Goal: Information Seeking & Learning: Learn about a topic

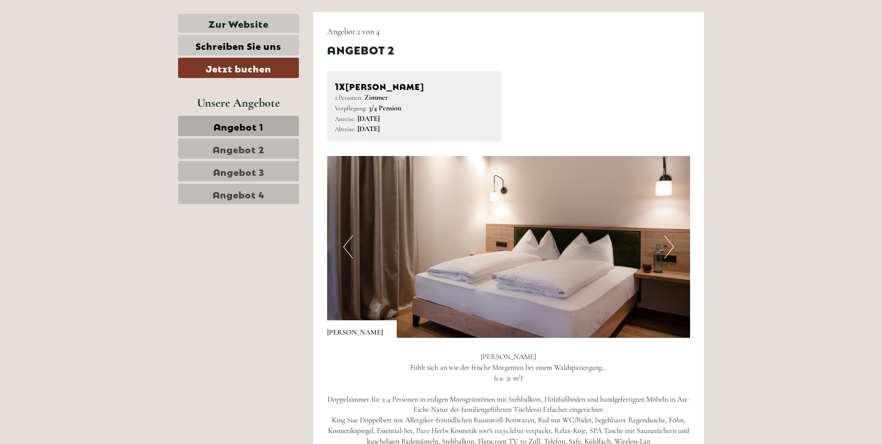
scroll to position [1195, 0]
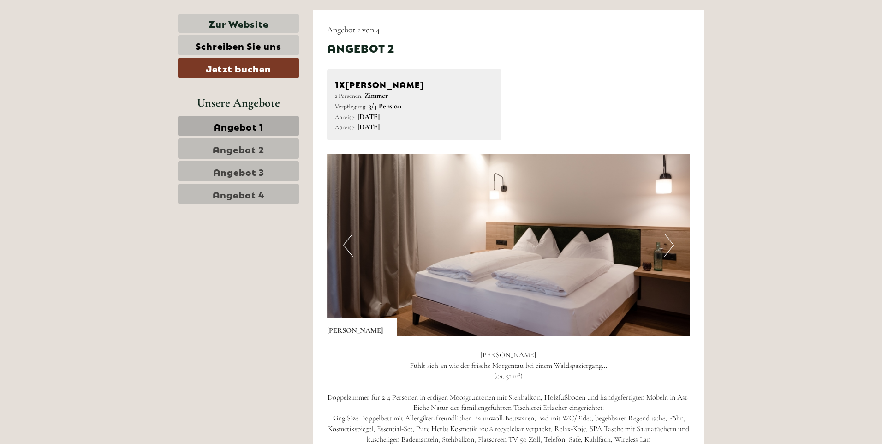
click at [672, 249] on button "Next" at bounding box center [669, 244] width 10 height 23
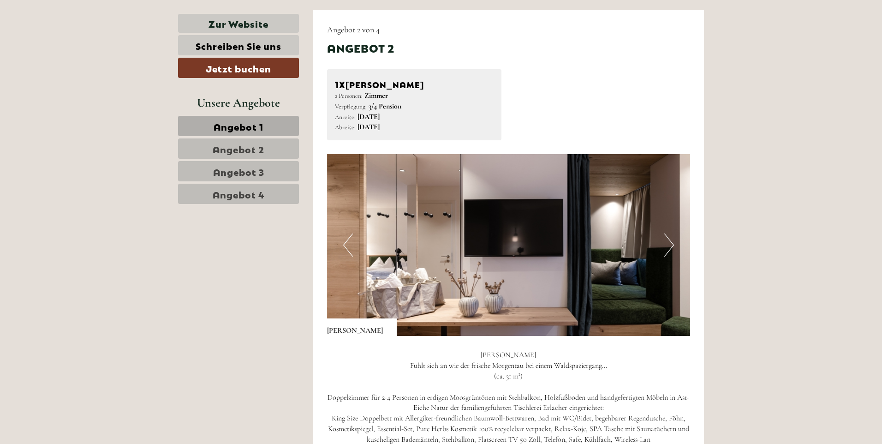
click at [671, 249] on button "Next" at bounding box center [669, 244] width 10 height 23
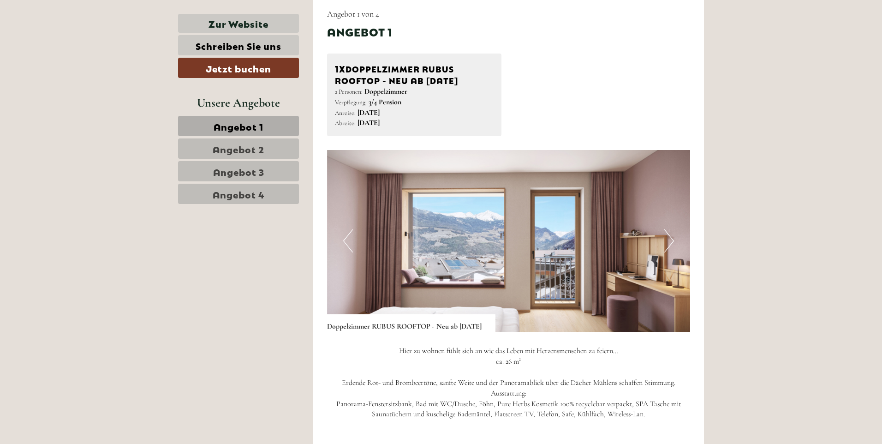
scroll to position [598, 0]
click at [669, 245] on button "Next" at bounding box center [669, 241] width 10 height 23
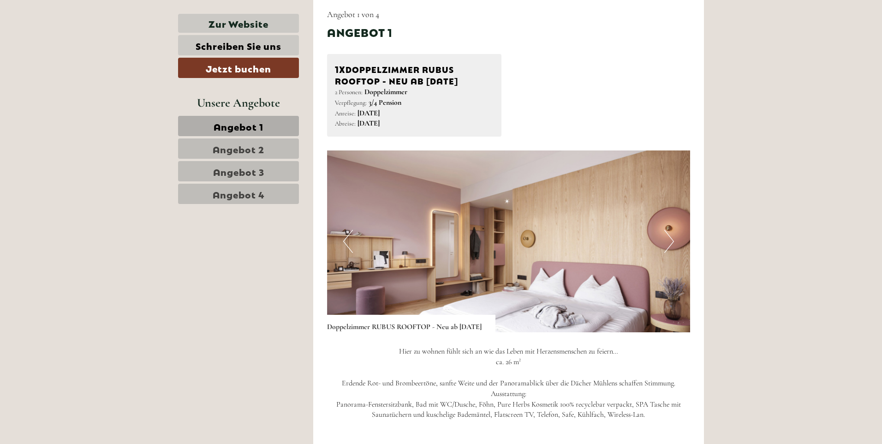
click at [669, 245] on button "Next" at bounding box center [669, 241] width 10 height 23
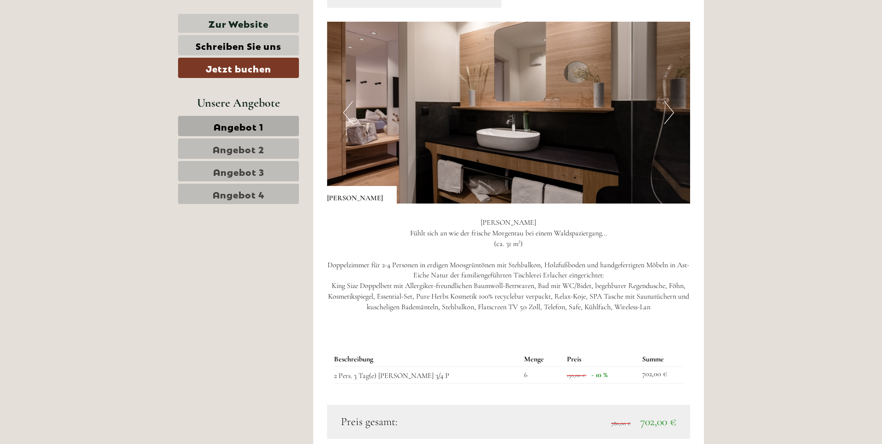
scroll to position [1328, 0]
click at [669, 118] on button "Next" at bounding box center [669, 112] width 10 height 23
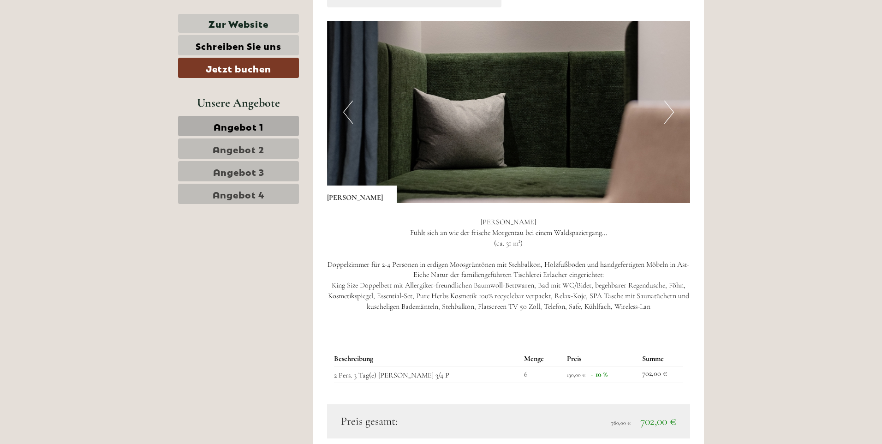
click at [669, 118] on button "Next" at bounding box center [669, 112] width 10 height 23
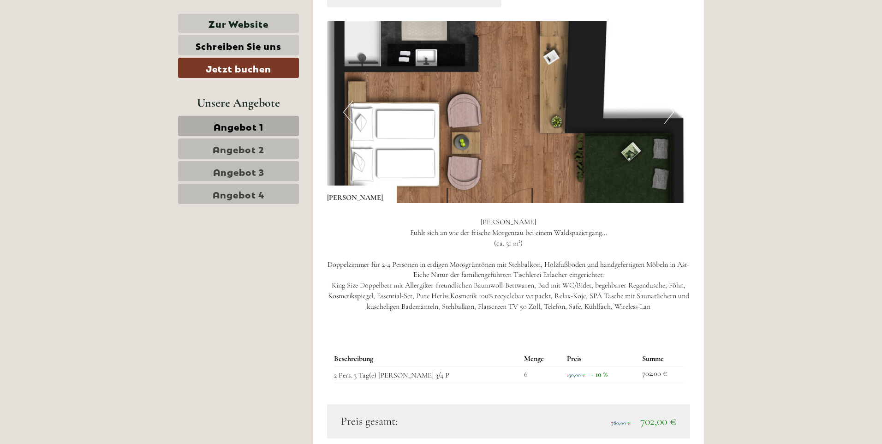
click at [669, 117] on button "Next" at bounding box center [669, 112] width 10 height 23
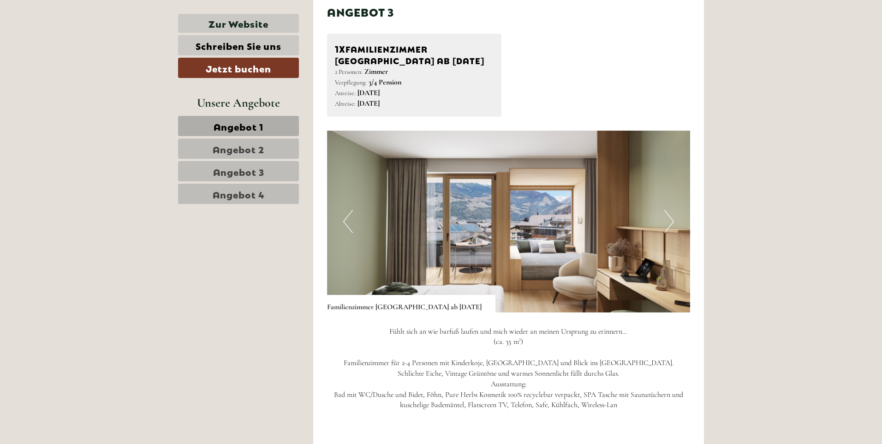
scroll to position [1859, 0]
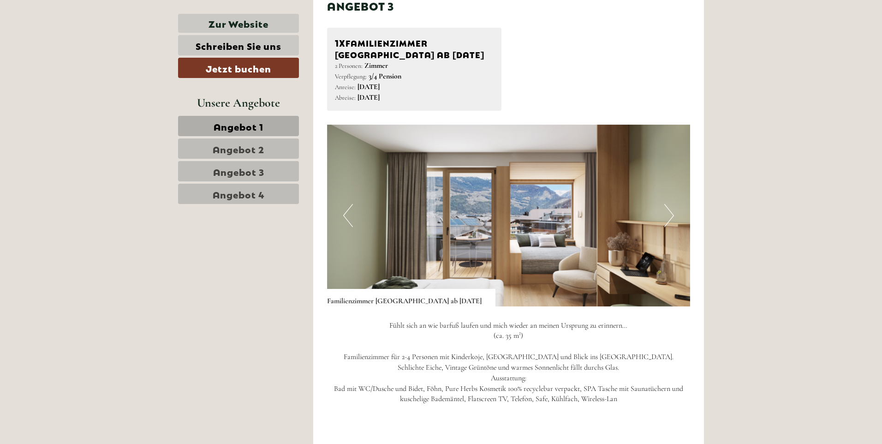
click at [667, 218] on button "Next" at bounding box center [669, 215] width 10 height 23
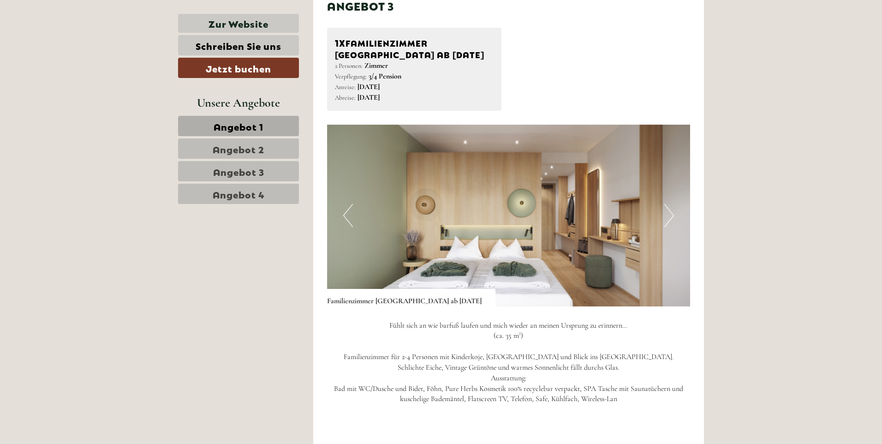
click at [667, 218] on button "Next" at bounding box center [669, 215] width 10 height 23
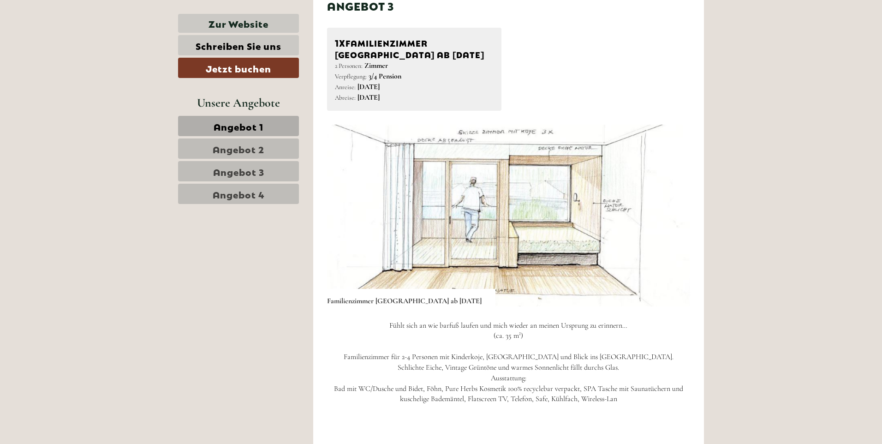
click at [664, 218] on button "Next" at bounding box center [669, 215] width 10 height 23
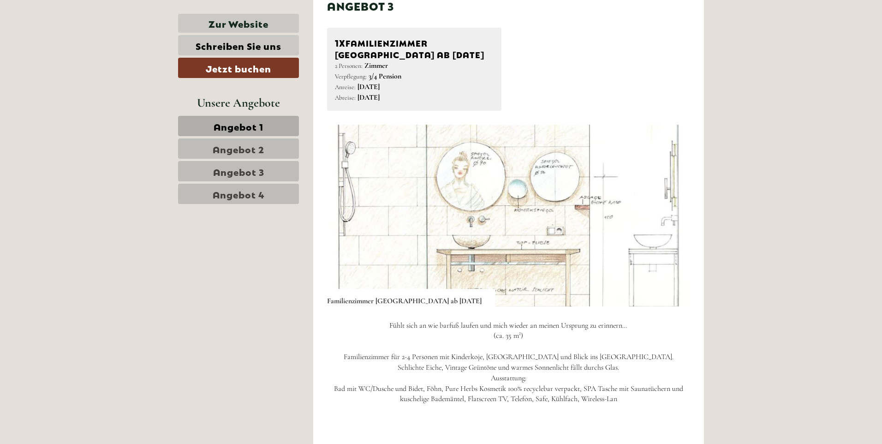
click at [664, 218] on button "Next" at bounding box center [669, 215] width 10 height 23
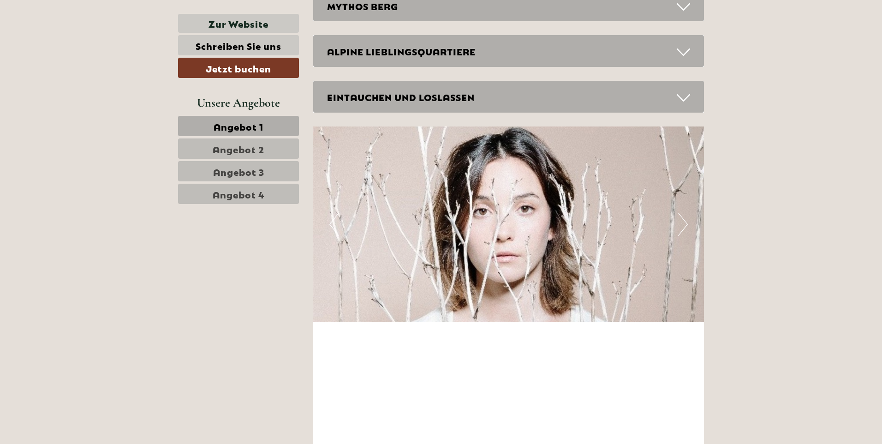
scroll to position [2922, 0]
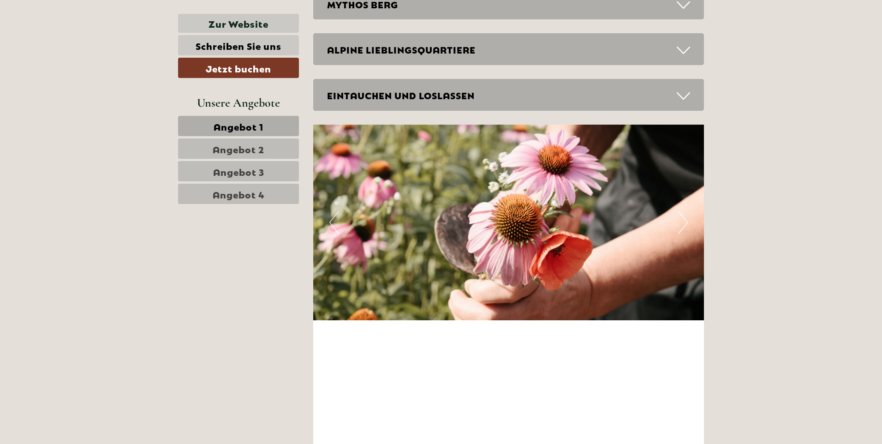
click at [516, 20] on div "MYTHOS BERG" at bounding box center [508, 4] width 391 height 32
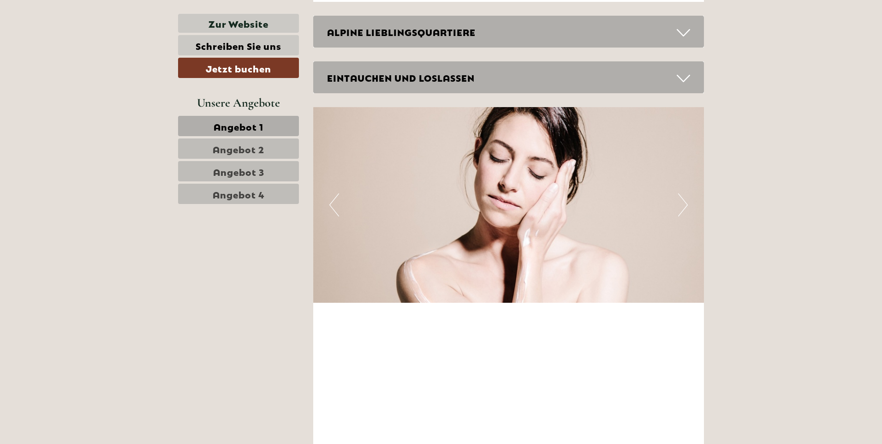
scroll to position [3320, 0]
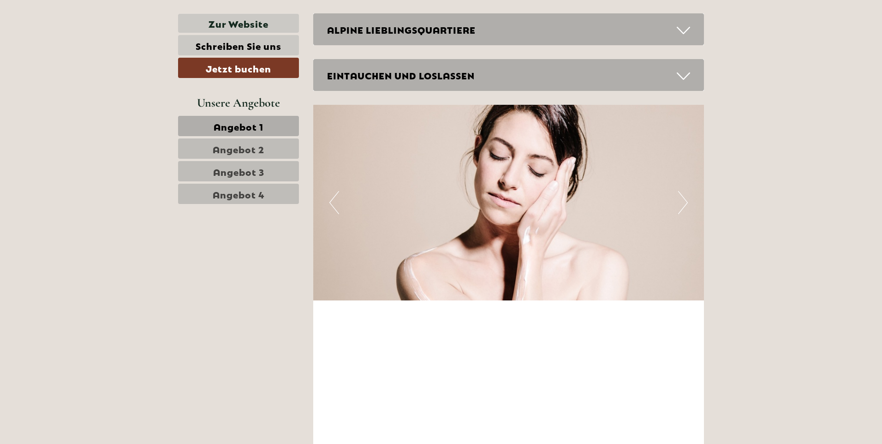
click at [465, 45] on div "ALPINE LIEBLINGSQUARTIERE" at bounding box center [508, 29] width 391 height 32
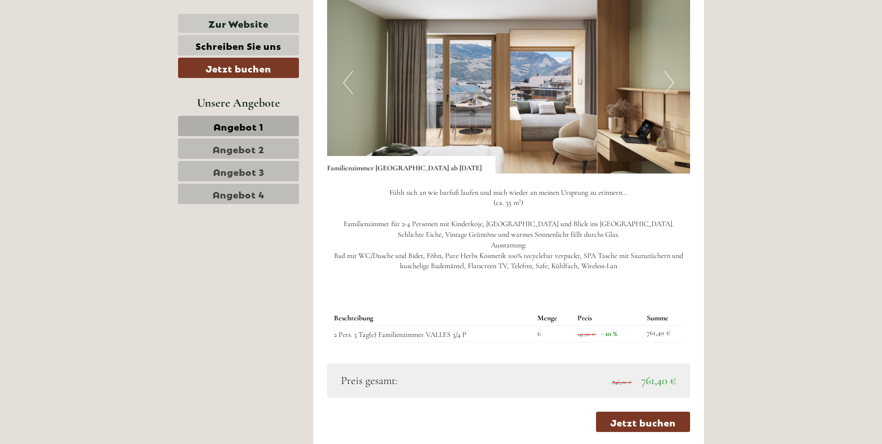
scroll to position [1991, 0]
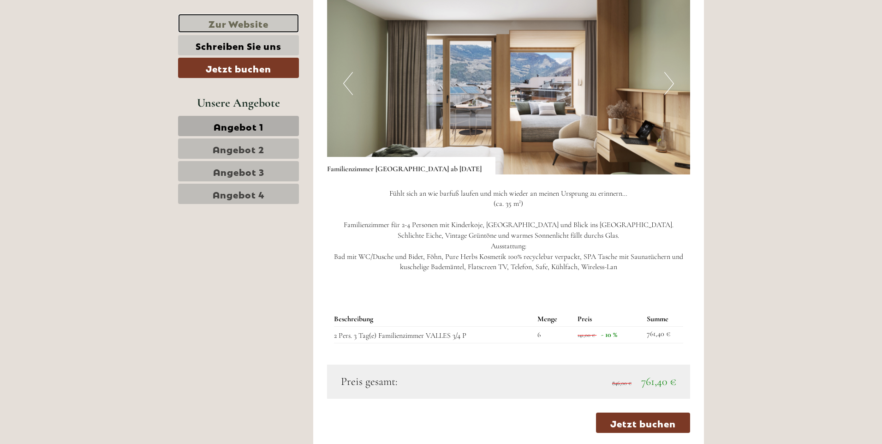
click at [243, 25] on link "Zur Website" at bounding box center [238, 23] width 121 height 19
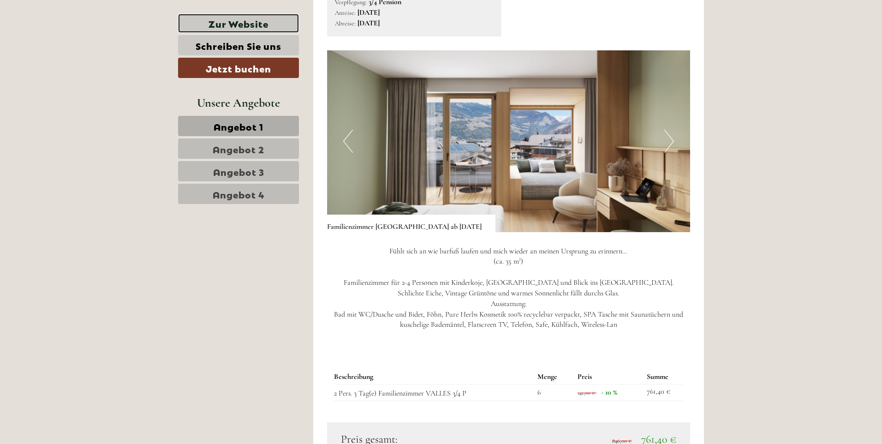
scroll to position [1925, 0]
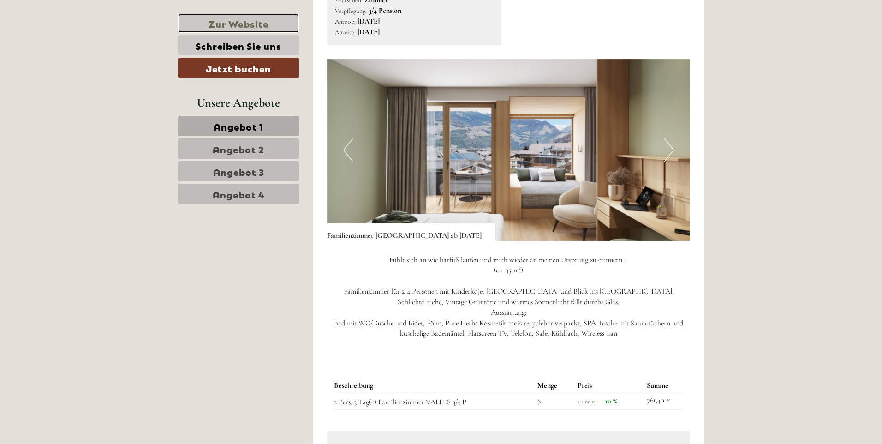
click at [237, 18] on link "Zur Website" at bounding box center [238, 23] width 121 height 19
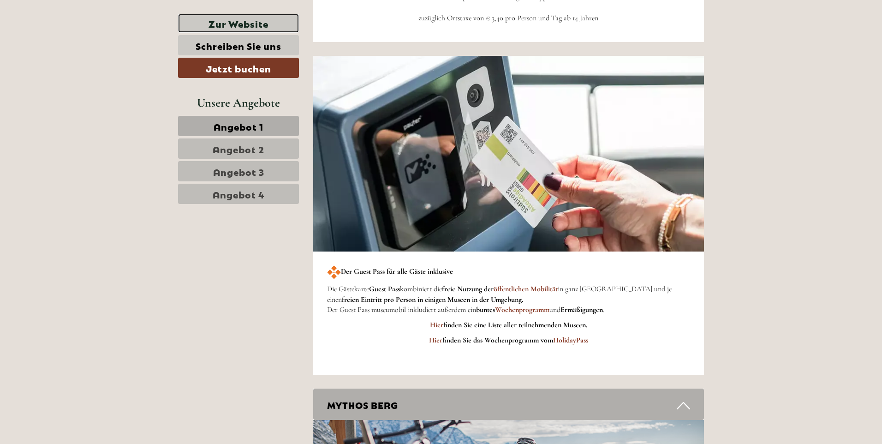
scroll to position [2523, 0]
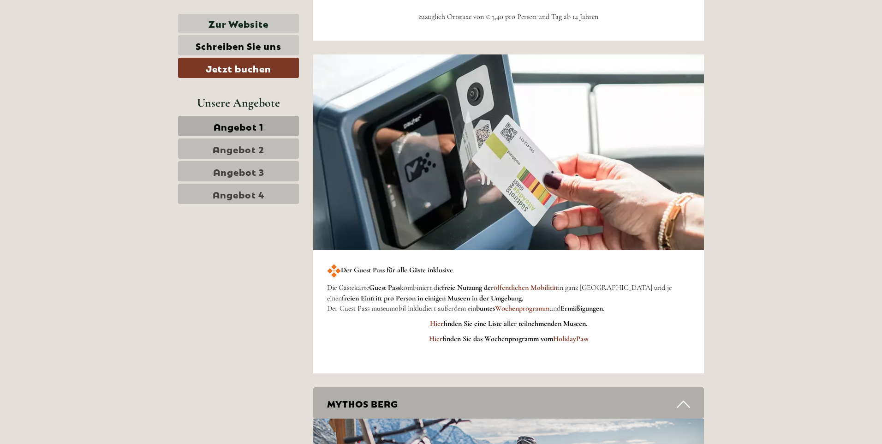
click at [245, 189] on span "Angebot 4" at bounding box center [239, 193] width 52 height 13
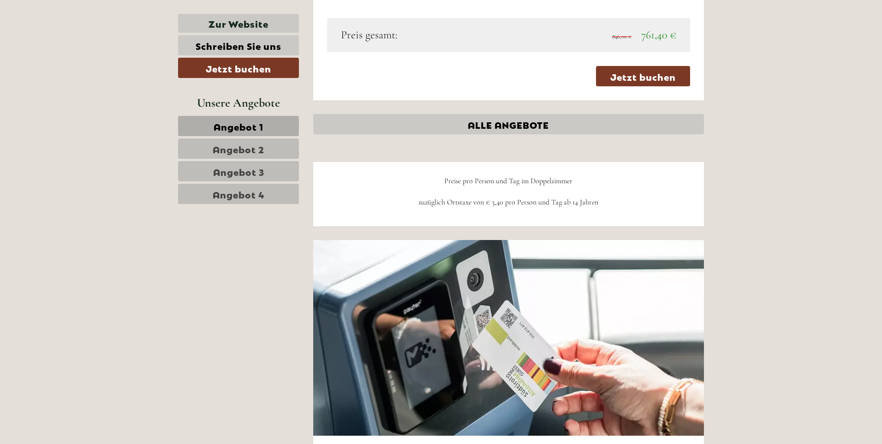
scroll to position [2324, 0]
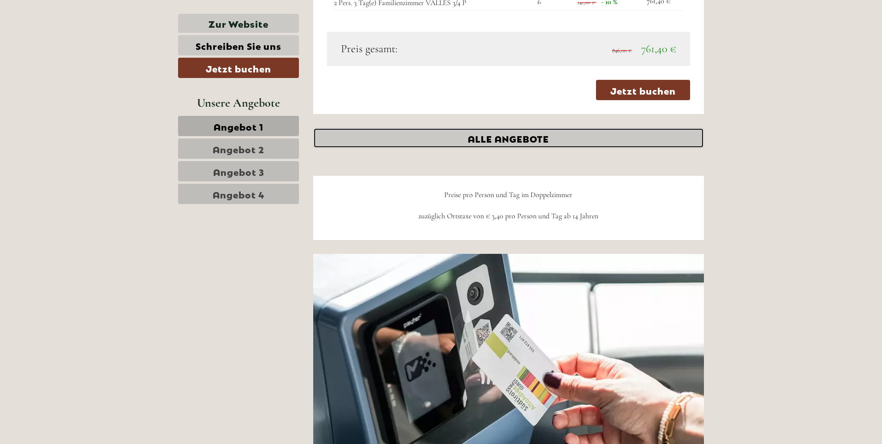
click at [486, 133] on link "ALLE ANGEBOTE" at bounding box center [508, 138] width 391 height 20
click at [485, 139] on link "ALLE ANGEBOTE" at bounding box center [508, 138] width 391 height 20
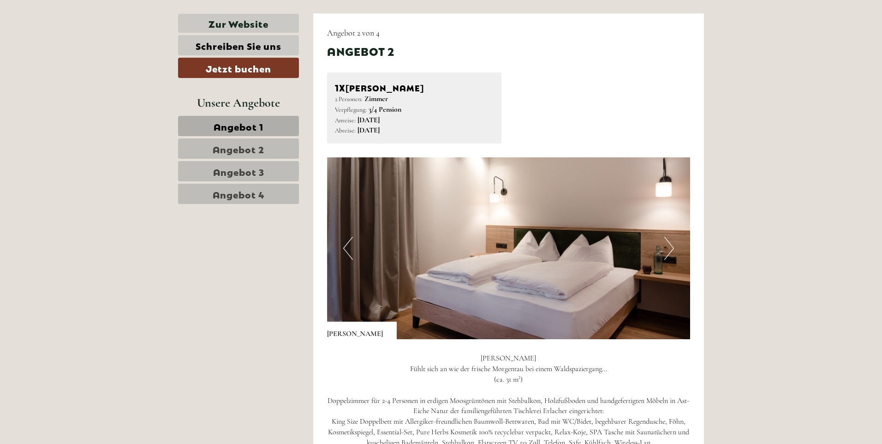
scroll to position [1195, 0]
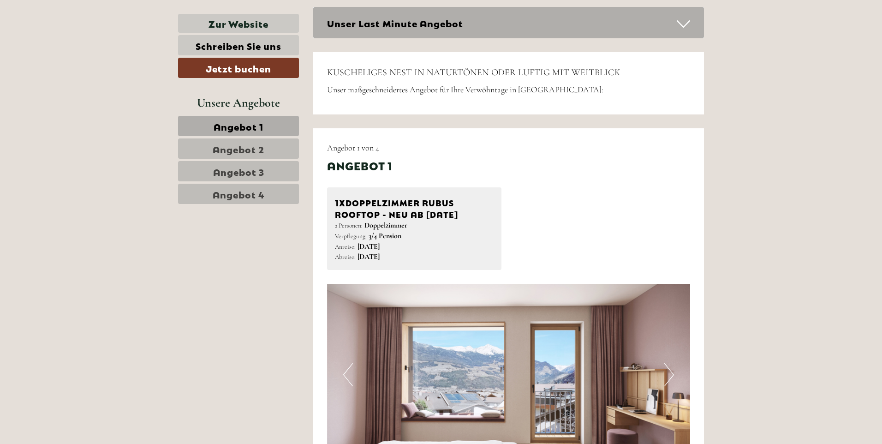
scroll to position [465, 0]
click at [238, 194] on span "Angebot 4" at bounding box center [239, 193] width 52 height 13
click at [246, 143] on link "Angebot 2" at bounding box center [238, 148] width 121 height 20
click at [246, 145] on span "Angebot 2" at bounding box center [239, 148] width 52 height 13
click at [240, 165] on span "Angebot 3" at bounding box center [238, 171] width 51 height 13
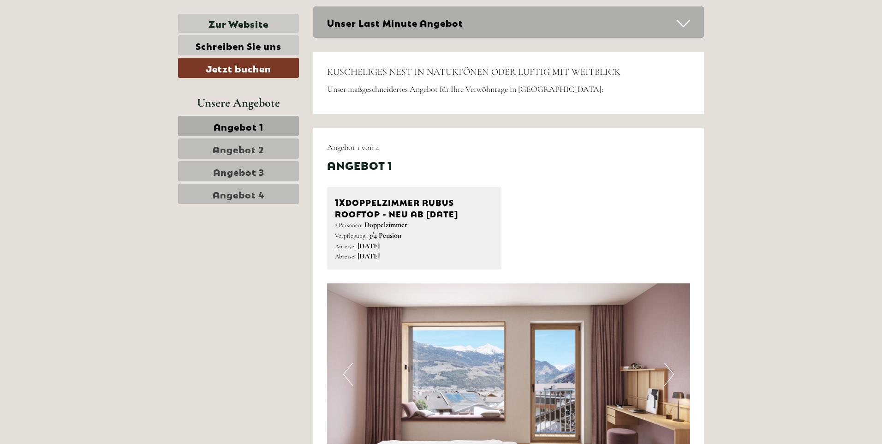
click at [240, 170] on span "Angebot 3" at bounding box center [238, 171] width 51 height 13
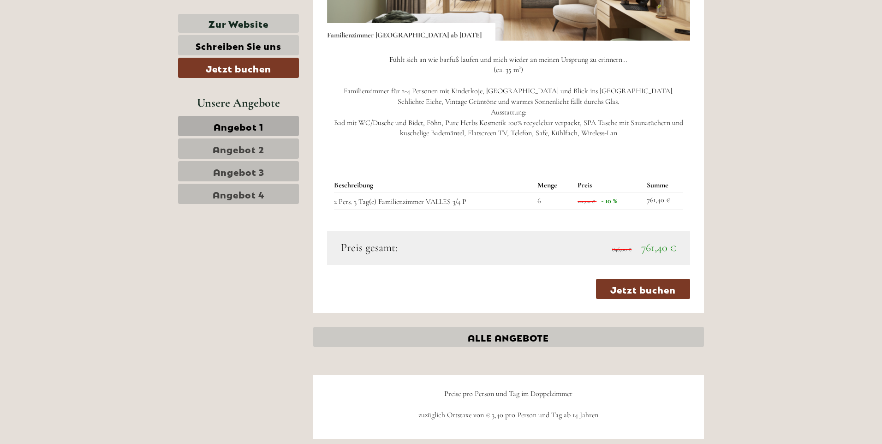
scroll to position [2191, 0]
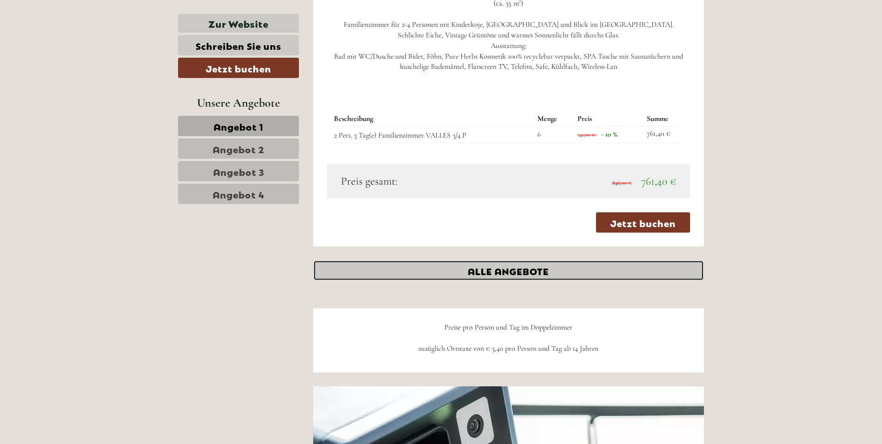
click at [487, 269] on link "ALLE ANGEBOTE" at bounding box center [508, 270] width 391 height 20
click at [487, 270] on link "ALLE ANGEBOTE" at bounding box center [508, 270] width 391 height 20
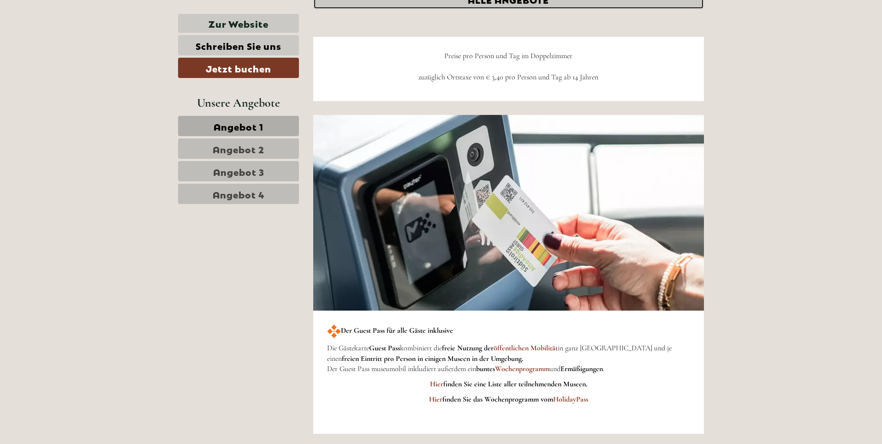
scroll to position [2457, 0]
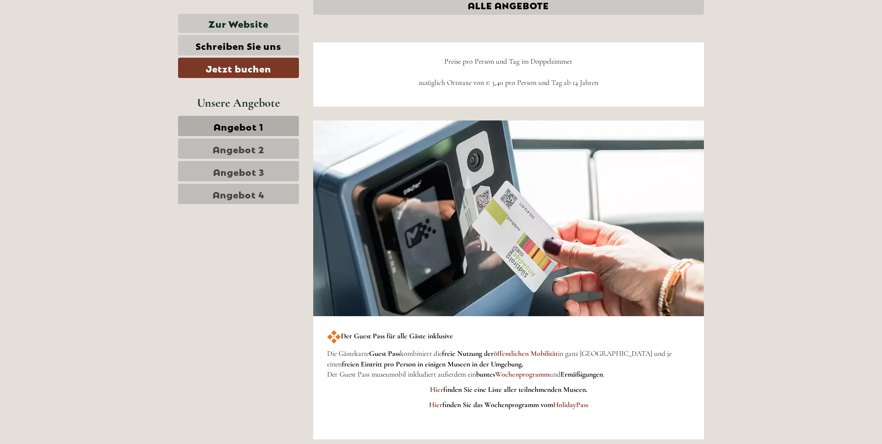
drag, startPoint x: 350, startPoint y: 128, endPoint x: 268, endPoint y: 258, distance: 153.9
click at [268, 258] on div "Zur Website Schreiben Sie uns Jetzt buchen Unsere Angebote Angebot 1 Angebot 2 …" at bounding box center [441, 250] width 540 height 4473
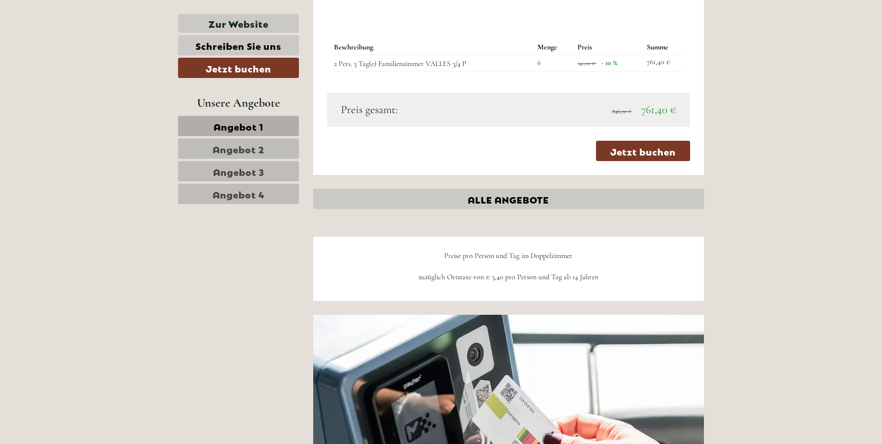
scroll to position [2258, 0]
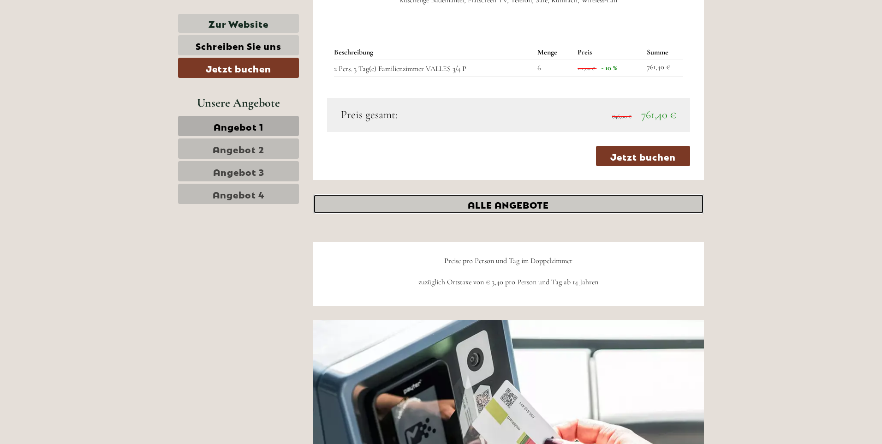
click at [486, 203] on link "ALLE ANGEBOTE" at bounding box center [508, 204] width 391 height 20
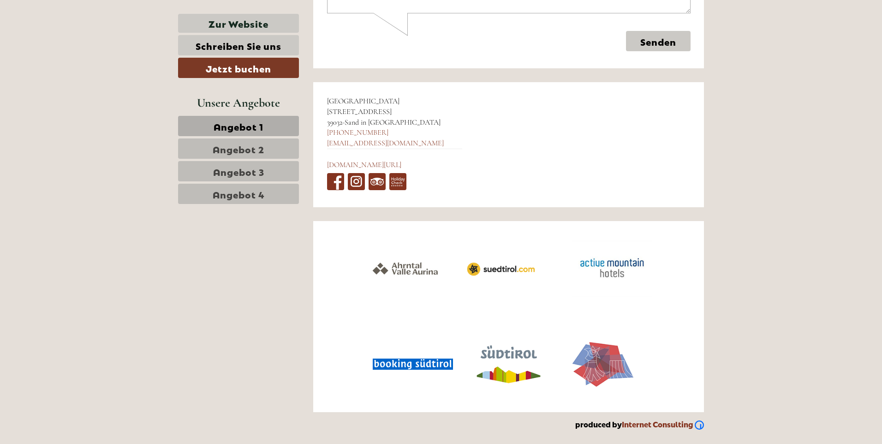
scroll to position [4649, 0]
